Goal: Transaction & Acquisition: Purchase product/service

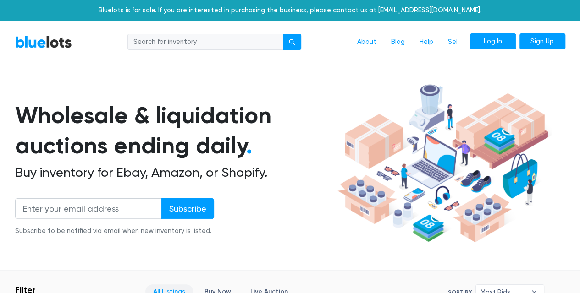
click at [488, 37] on link "Log In" at bounding box center [493, 41] width 46 height 16
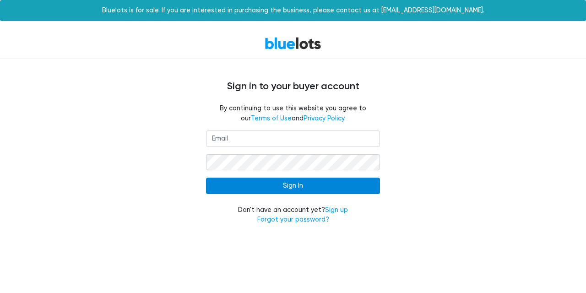
type input "[EMAIL_ADDRESS][DOMAIN_NAME]"
click at [306, 185] on input "Sign In" at bounding box center [293, 186] width 174 height 16
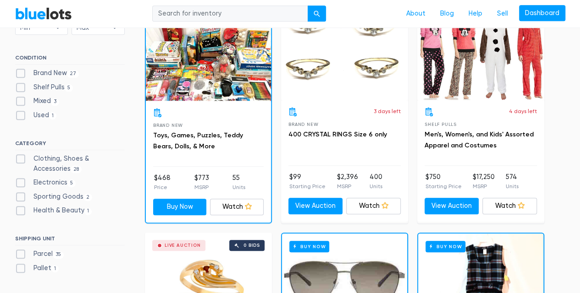
scroll to position [304, 0]
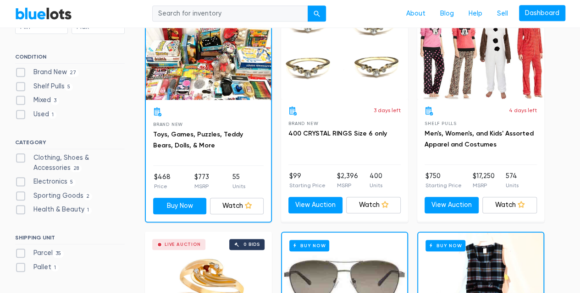
click at [24, 181] on label "Electronics 5" at bounding box center [45, 182] width 61 height 10
click at [21, 181] on input "Electronics 5" at bounding box center [18, 180] width 6 height 6
checkbox input "true"
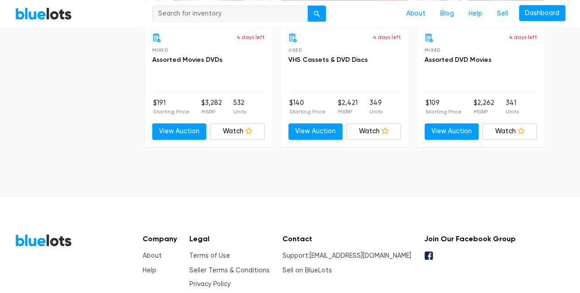
scroll to position [608, 0]
